Goal: Task Accomplishment & Management: Use online tool/utility

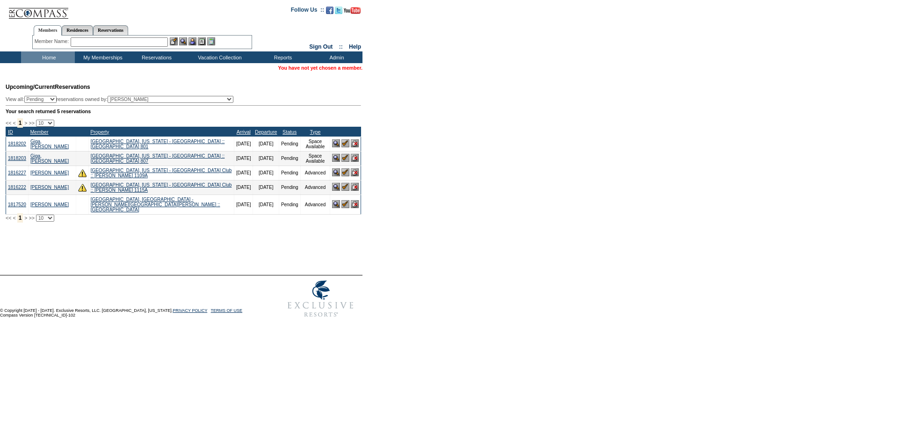
click at [95, 43] on input "text" at bounding box center [119, 41] width 97 height 9
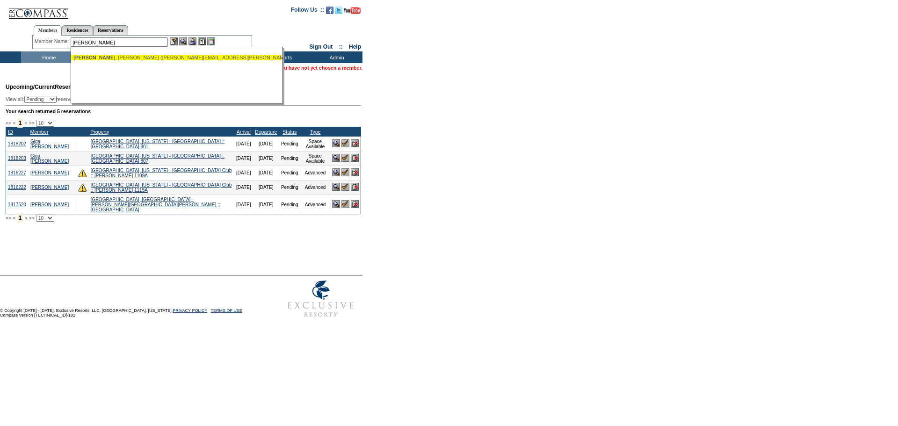
click at [114, 58] on div "Stepanski , Jessica (jess.stepanski@gmail.com)" at bounding box center [176, 58] width 206 height 6
type input "Stepanski, Jessica (jess.stepanski@gmail.com)"
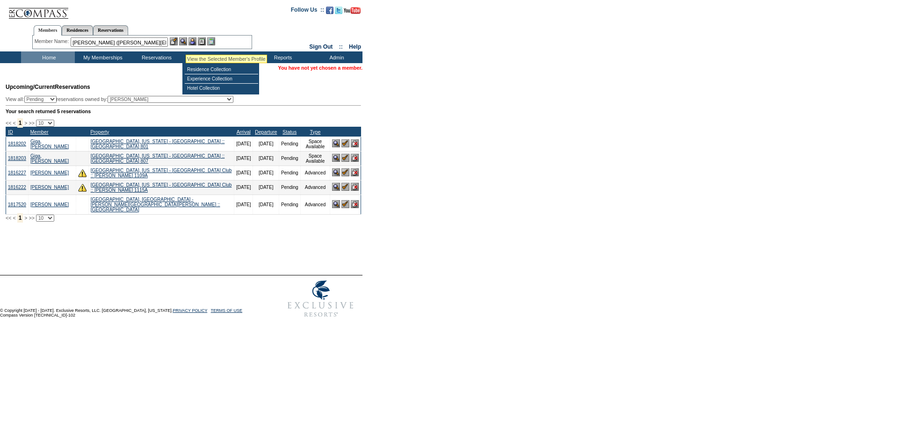
click at [186, 43] on img at bounding box center [183, 41] width 8 height 8
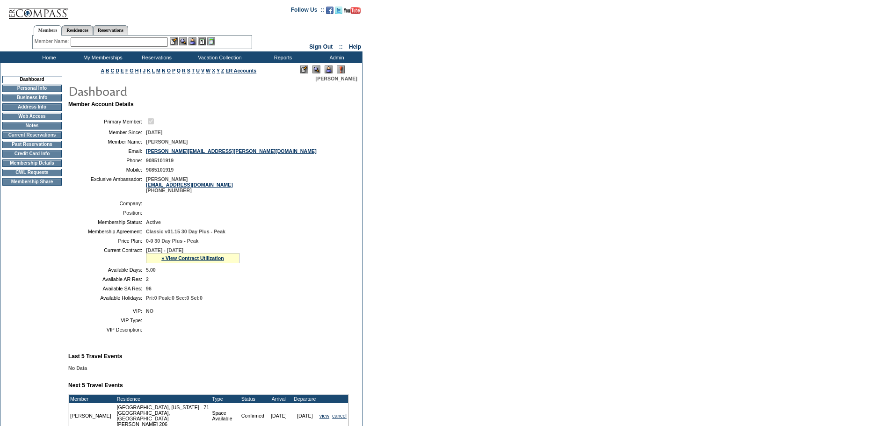
click at [328, 70] on img at bounding box center [329, 69] width 8 height 8
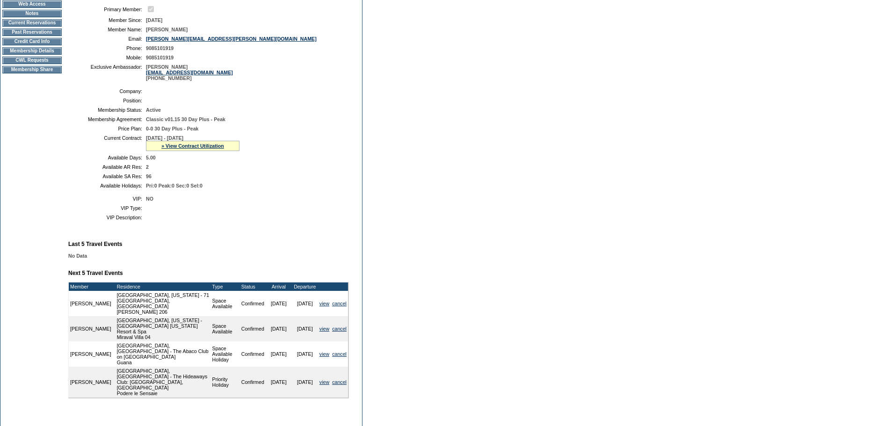
scroll to position [140, 0]
